Goal: Information Seeking & Learning: Check status

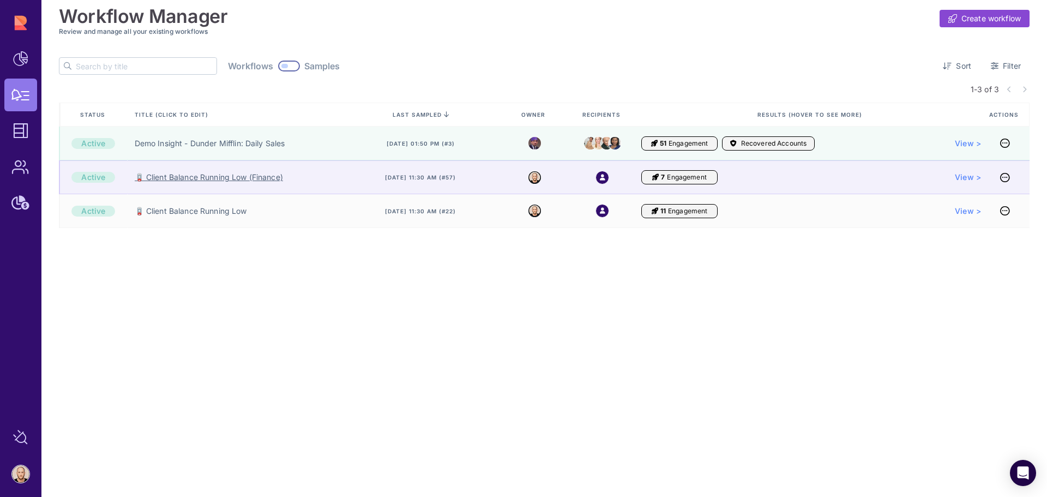
click at [257, 178] on link "🪫 Client Balance Running Low (Finance)" at bounding box center [209, 177] width 148 height 11
click at [248, 176] on link "🪫 Client Balance Running Low (Finance)" at bounding box center [209, 177] width 148 height 11
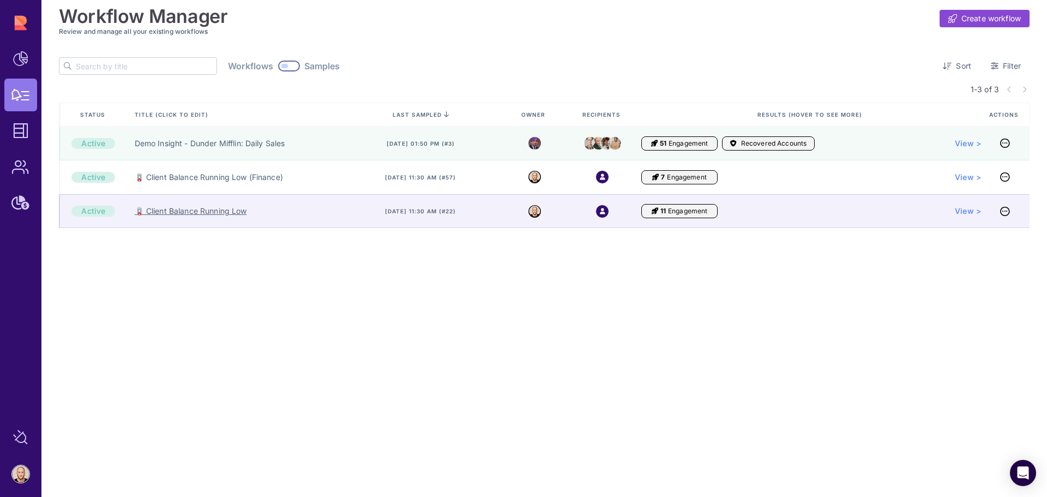
click at [231, 210] on link "🪫 Client Balance Running Low" at bounding box center [191, 211] width 112 height 11
